Goal: Transaction & Acquisition: Purchase product/service

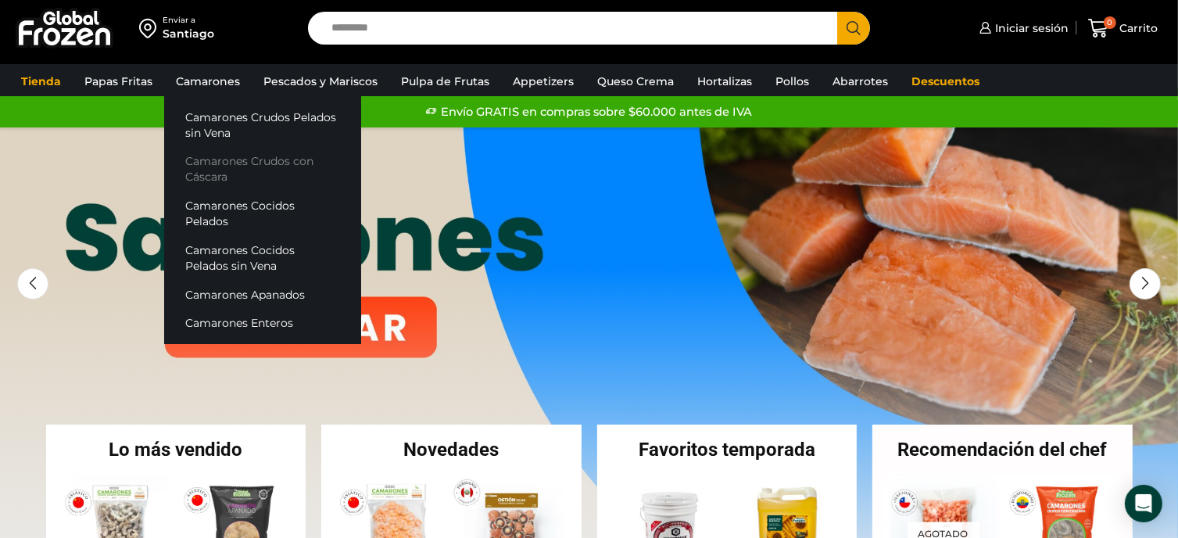
click at [237, 159] on link "Camarones Crudos con Cáscara" at bounding box center [262, 169] width 197 height 45
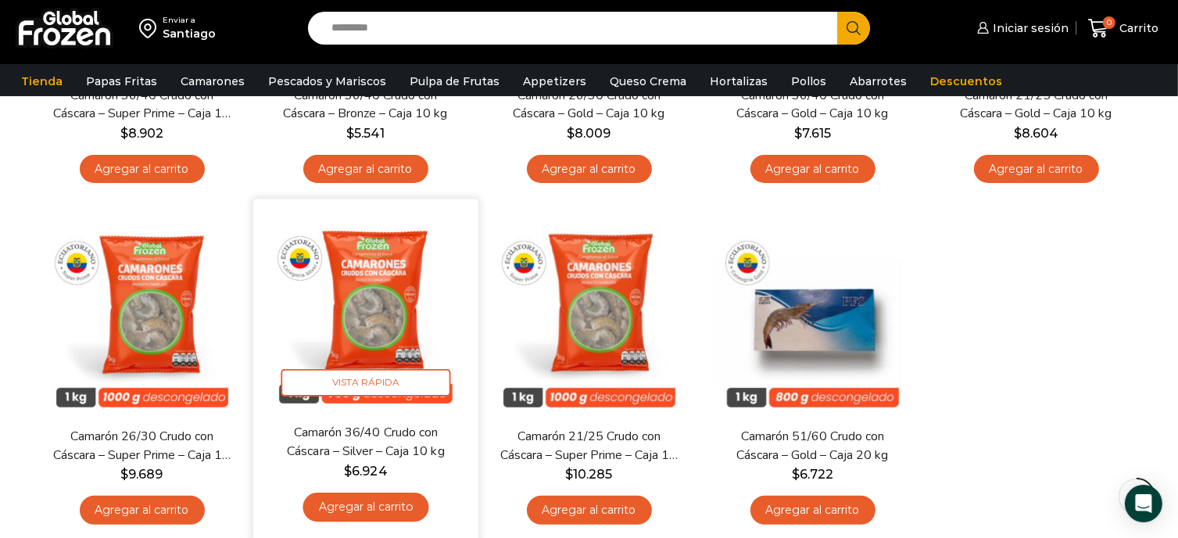
scroll to position [391, 0]
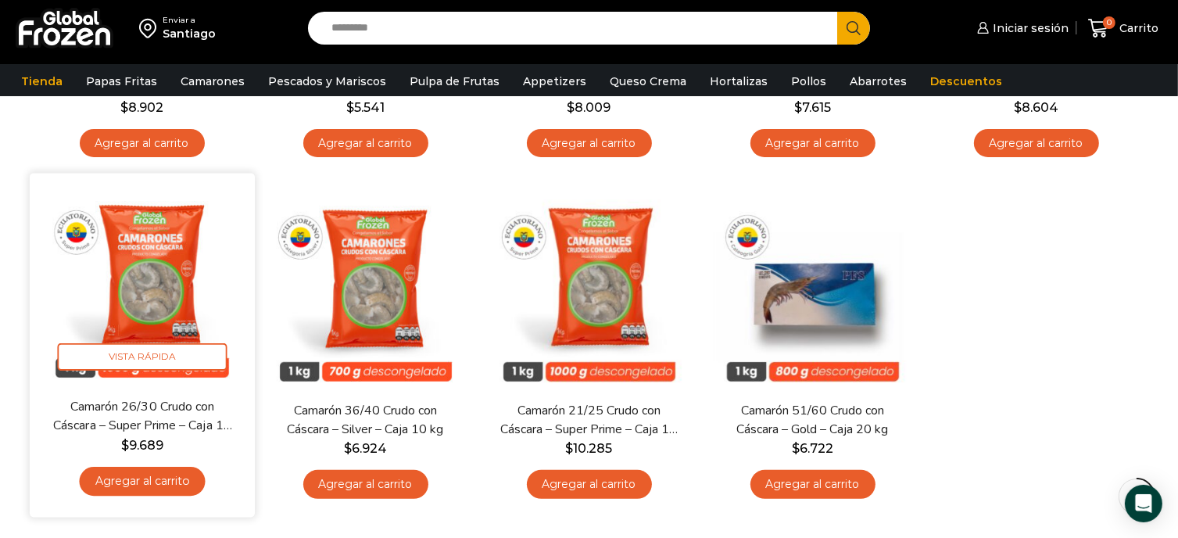
click at [177, 265] on img at bounding box center [142, 286] width 202 height 202
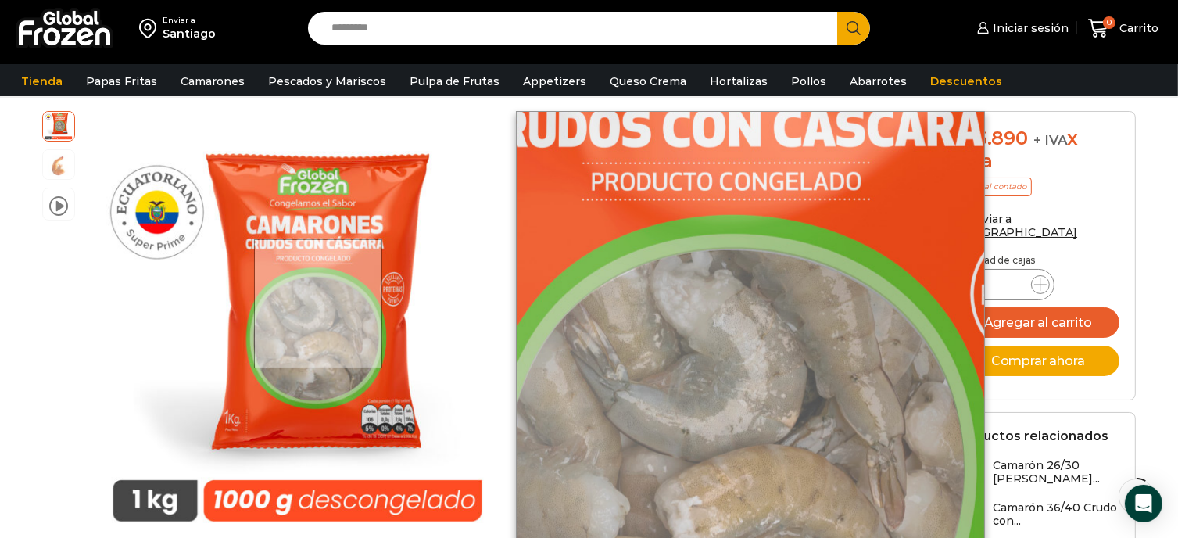
scroll to position [313, 0]
